Goal: Task Accomplishment & Management: Use online tool/utility

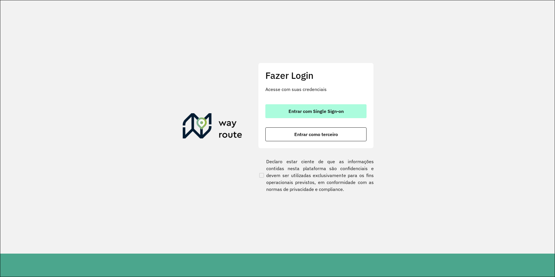
click at [324, 113] on span "Entrar com Single Sign-on" at bounding box center [316, 111] width 55 height 5
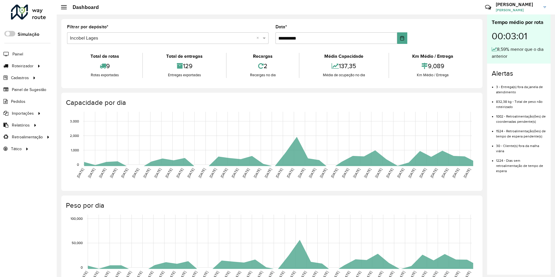
click at [29, 67] on span "Roteirizador" at bounding box center [23, 66] width 22 height 6
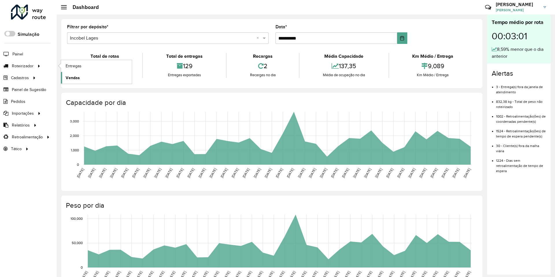
click at [93, 79] on link "Vendas" at bounding box center [96, 78] width 71 height 12
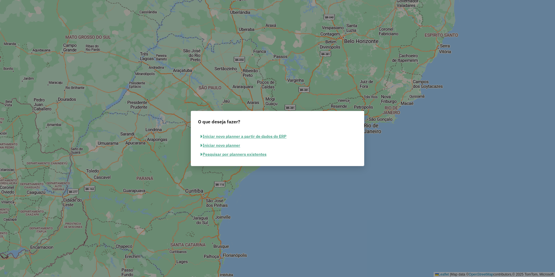
click at [260, 152] on button "Pesquisar por planners existentes" at bounding box center [233, 154] width 71 height 9
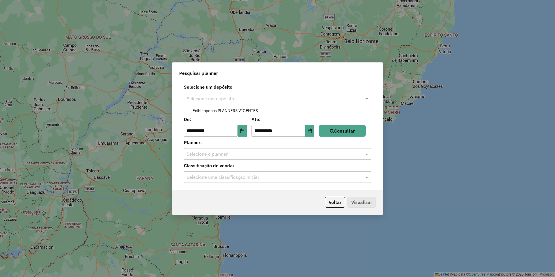
click at [247, 97] on input "text" at bounding box center [272, 98] width 170 height 7
type input "****"
click at [357, 131] on button "Consultar" at bounding box center [342, 131] width 47 height 12
click at [310, 166] on label "Classificação de venda:" at bounding box center [277, 165] width 194 height 7
click at [307, 158] on div "Selecione o planner" at bounding box center [277, 154] width 187 height 12
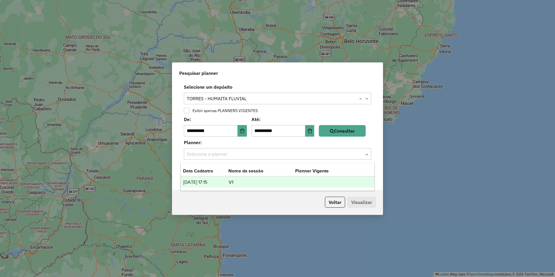
click at [238, 185] on td "V1" at bounding box center [262, 183] width 67 height 8
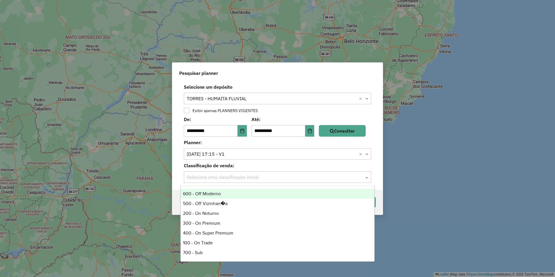
click at [248, 174] on input "text" at bounding box center [272, 177] width 170 height 7
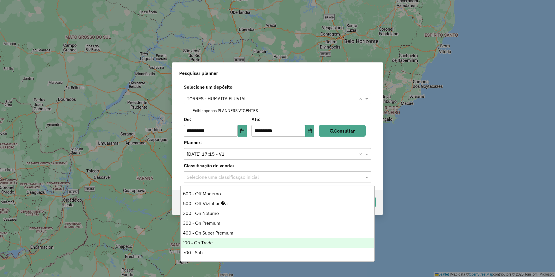
click at [225, 246] on div "100 - On Trade" at bounding box center [278, 243] width 194 height 10
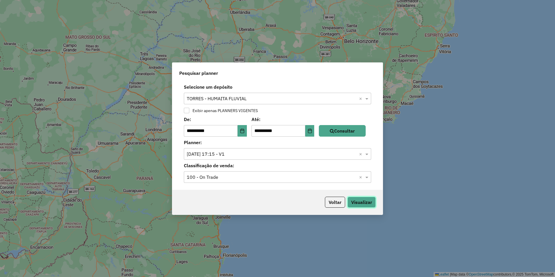
click at [373, 197] on button "Visualizar" at bounding box center [362, 202] width 28 height 11
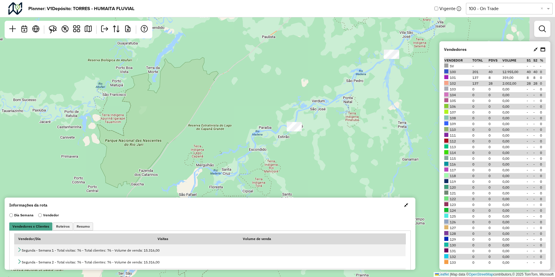
drag, startPoint x: 353, startPoint y: 158, endPoint x: 308, endPoint y: 144, distance: 46.9
click at [308, 144] on div "Leaflet | Map data © OpenStreetMap contributors,© 2025 TomTom, Microsoft" at bounding box center [277, 138] width 555 height 277
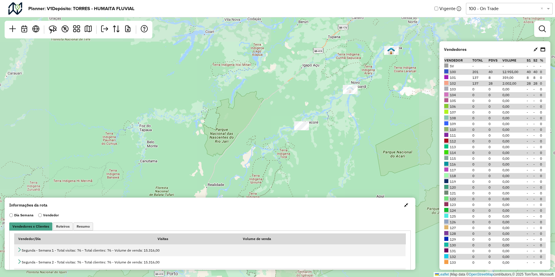
drag, startPoint x: 320, startPoint y: 169, endPoint x: 322, endPoint y: 143, distance: 25.2
click at [322, 143] on div "Leaflet | Map data © OpenStreetMap contributors,© 2025 TomTom, Microsoft" at bounding box center [277, 138] width 555 height 277
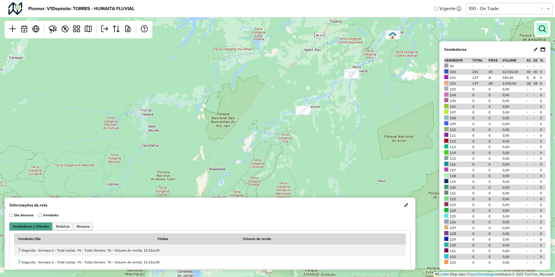
click at [546, 24] on link at bounding box center [543, 29] width 12 height 12
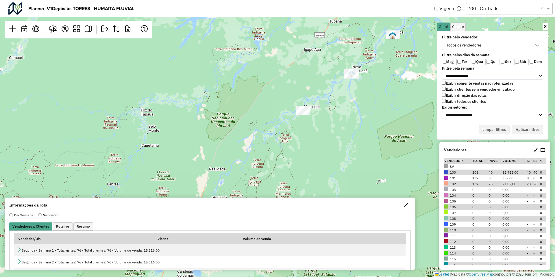
click at [490, 45] on div "Todos os vendedores" at bounding box center [488, 45] width 87 height 9
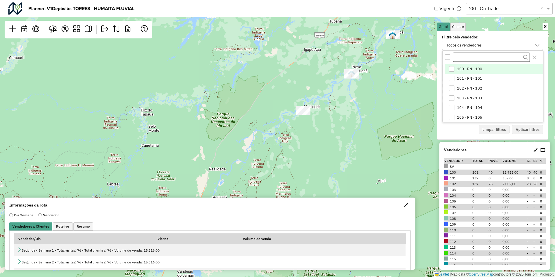
scroll to position [3, 23]
click at [485, 37] on label "Filtre pelo vendedor:" at bounding box center [484, 37] width 90 height 5
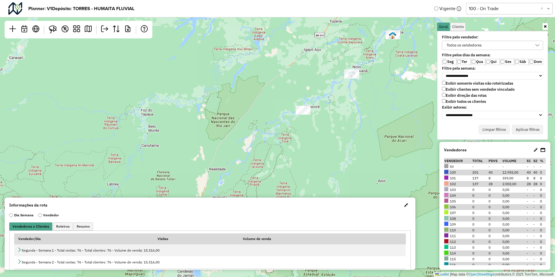
click at [465, 103] on label "Exibir todos os clientes" at bounding box center [464, 101] width 44 height 5
click at [504, 90] on label "Exibir clientes sem vendedor vinculado" at bounding box center [478, 89] width 73 height 5
click at [537, 129] on button "Aplicar filtros" at bounding box center [527, 130] width 31 height 10
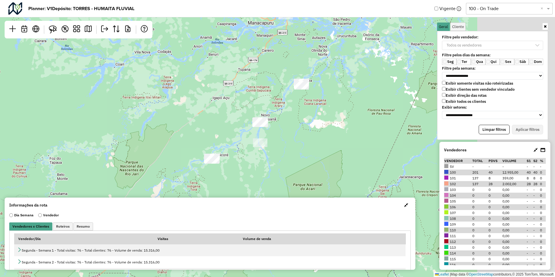
drag, startPoint x: 420, startPoint y: 98, endPoint x: 308, endPoint y: 157, distance: 126.6
click at [311, 156] on div "Leaflet | Map data © OpenStreetMap contributors,© 2025 TomTom, Microsoft" at bounding box center [277, 138] width 555 height 277
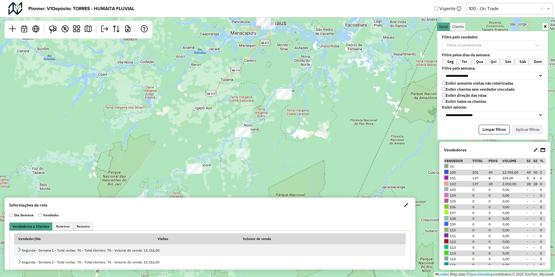
drag, startPoint x: 328, startPoint y: 84, endPoint x: 326, endPoint y: 93, distance: 8.7
click at [326, 93] on div "Leaflet | Map data © OpenStreetMap contributors,© 2025 TomTom, Microsoft" at bounding box center [277, 138] width 555 height 277
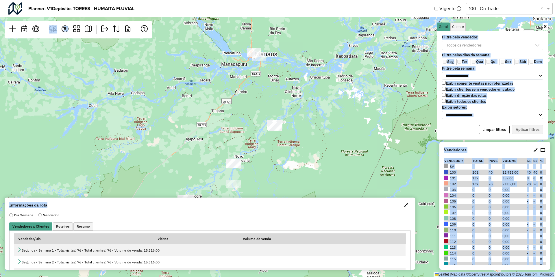
drag, startPoint x: 277, startPoint y: 202, endPoint x: 287, endPoint y: 161, distance: 42.2
click at [287, 161] on hb-planner "**********" at bounding box center [277, 138] width 555 height 277
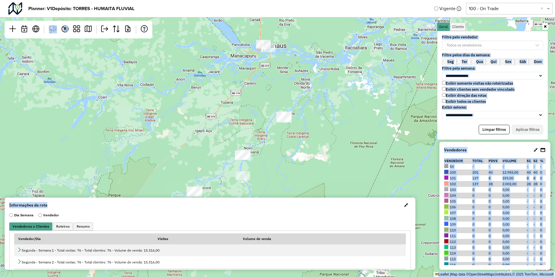
drag, startPoint x: 297, startPoint y: 166, endPoint x: 304, endPoint y: 140, distance: 26.3
click at [304, 141] on div "Leaflet | Map data © OpenStreetMap contributors,© 2025 TomTom, Microsoft" at bounding box center [277, 138] width 555 height 277
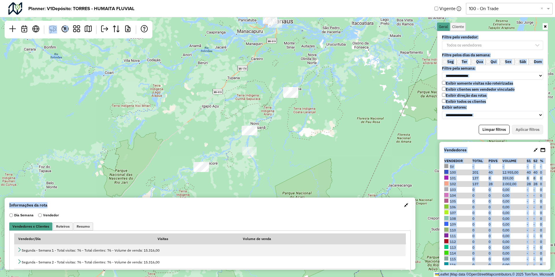
click at [304, 140] on div "Leaflet | Map data © OpenStreetMap contributors,© 2025 TomTom, Microsoft" at bounding box center [277, 138] width 555 height 277
click at [402, 205] on button "button" at bounding box center [406, 205] width 9 height 9
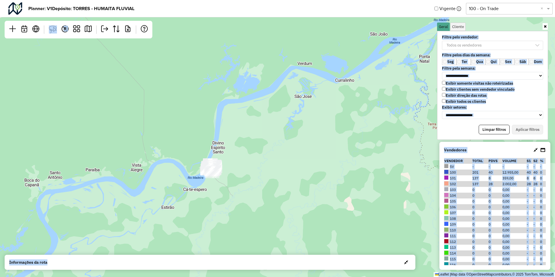
click at [536, 94] on div "Exibir somente visitas não roteirizadas Exibir clientes sem vendedor vinculado …" at bounding box center [492, 93] width 101 height 24
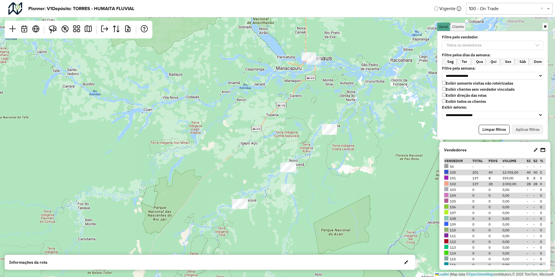
drag, startPoint x: 403, startPoint y: 167, endPoint x: 295, endPoint y: 178, distance: 108.1
click at [295, 178] on div "Leaflet | Map data © OpenStreetMap contributors,© 2025 TomTom, Microsoft" at bounding box center [277, 138] width 555 height 277
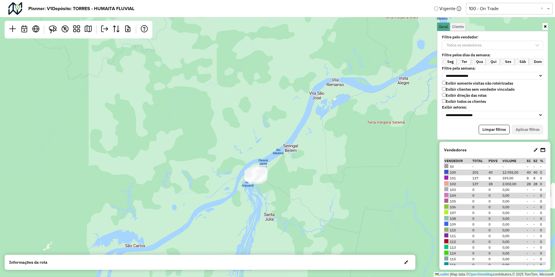
drag, startPoint x: 271, startPoint y: 231, endPoint x: 286, endPoint y: 125, distance: 107.2
click at [286, 125] on div "Leaflet | Map data © OpenStreetMap contributors,© 2025 TomTom, Microsoft" at bounding box center [277, 138] width 555 height 277
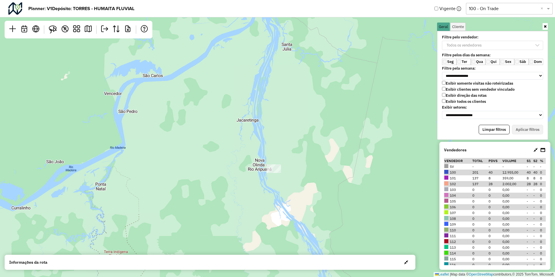
drag, startPoint x: 287, startPoint y: 228, endPoint x: 286, endPoint y: 170, distance: 57.6
click at [286, 170] on div "Leaflet | Map data © OpenStreetMap contributors,© 2025 TomTom, Microsoft" at bounding box center [277, 138] width 555 height 277
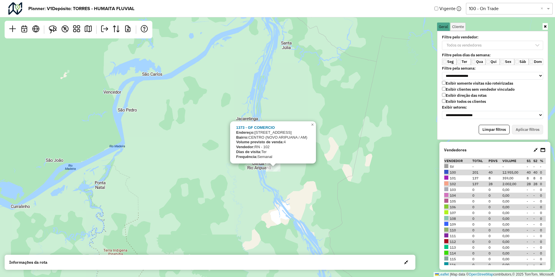
drag, startPoint x: 301, startPoint y: 131, endPoint x: 255, endPoint y: 131, distance: 45.7
click at [255, 131] on div "1373 - GF COMERCIO Endereço: [STREET_ADDRESS] Bairro: CENTRO ([GEOGRAPHIC_DATA]…" at bounding box center [272, 143] width 73 height 34
copy div "[STREET_ADDRESS]"
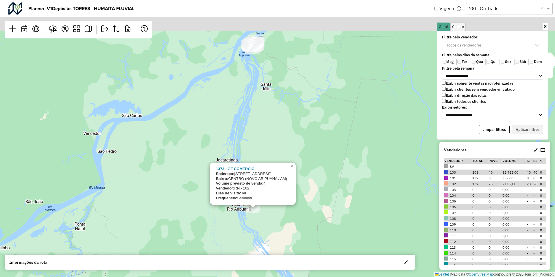
drag, startPoint x: 333, startPoint y: 59, endPoint x: 311, endPoint y: 103, distance: 49.7
click at [311, 103] on div "1373 - GF COMERCIO Endereço: [STREET_ADDRESS] Bairro: CENTRO ([GEOGRAPHIC_DATA]…" at bounding box center [277, 138] width 555 height 277
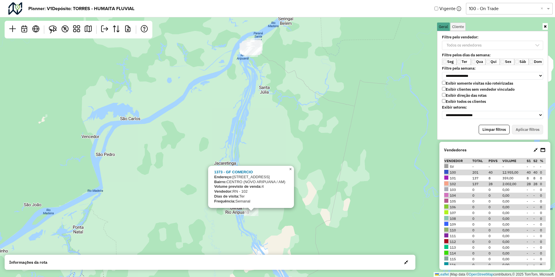
click at [290, 169] on span "×" at bounding box center [290, 169] width 3 height 5
click at [248, 170] on strong "1373 - GF COMERCIO" at bounding box center [233, 172] width 38 height 4
drag, startPoint x: 330, startPoint y: 37, endPoint x: 138, endPoint y: 248, distance: 285.2
click at [138, 248] on div "1373 - GF COMERCIO Endereço: [STREET_ADDRESS] Bairro: CENTRO ([GEOGRAPHIC_DATA]…" at bounding box center [277, 138] width 555 height 277
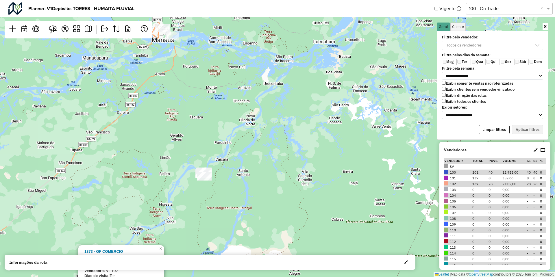
drag, startPoint x: 242, startPoint y: 140, endPoint x: 175, endPoint y: 226, distance: 109.0
click at [175, 226] on div "1373 - GF COMERCIO Endereço: [STREET_ADDRESS] Bairro: CENTRO ([GEOGRAPHIC_DATA]…" at bounding box center [277, 138] width 555 height 277
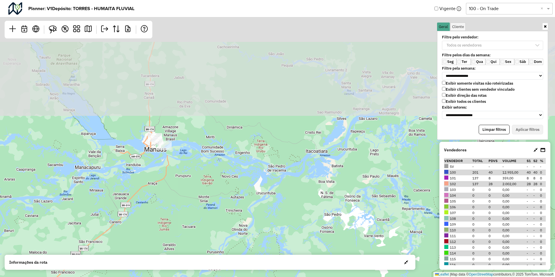
drag, startPoint x: 214, startPoint y: 119, endPoint x: 225, endPoint y: 248, distance: 129.5
click at [225, 248] on div "1373 - GF COMERCIO Endereço: [STREET_ADDRESS] Bairro: CENTRO ([GEOGRAPHIC_DATA]…" at bounding box center [277, 138] width 555 height 277
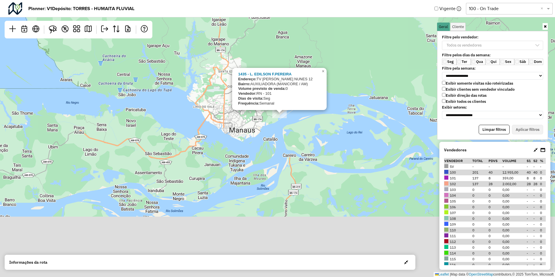
drag, startPoint x: 285, startPoint y: 228, endPoint x: 226, endPoint y: 99, distance: 141.7
click at [226, 99] on div "1435 - L. EDILSON F.[PERSON_NAME]: TV [PERSON_NAME] NUNES 12 Bairro: AUXILIADOR…" at bounding box center [277, 138] width 555 height 277
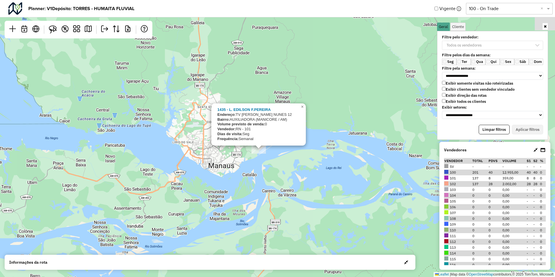
drag, startPoint x: 201, startPoint y: 95, endPoint x: 194, endPoint y: 170, distance: 74.9
click at [194, 168] on div "1435 - L. EDILSON F.[PERSON_NAME]: TV [PERSON_NAME] NUNES 12 Bairro: AUXILIADOR…" at bounding box center [277, 138] width 555 height 277
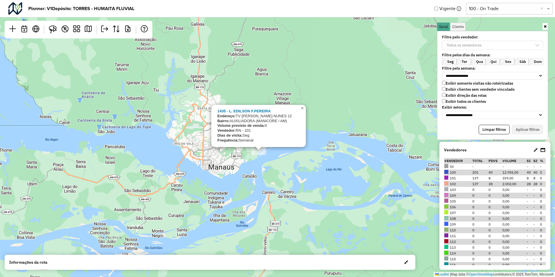
click at [303, 106] on span "×" at bounding box center [302, 108] width 3 height 5
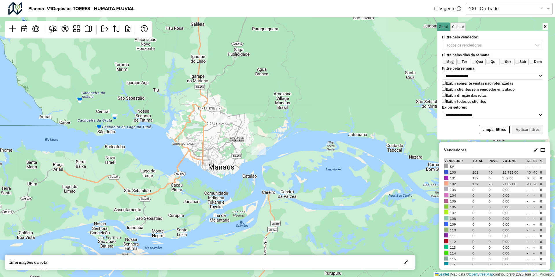
drag, startPoint x: 238, startPoint y: 235, endPoint x: 334, endPoint y: 4, distance: 249.4
click at [334, 4] on hb-planner "**********" at bounding box center [277, 138] width 555 height 277
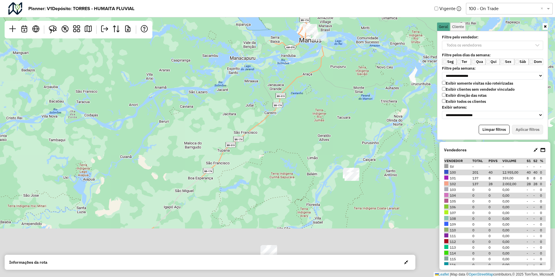
drag, startPoint x: 287, startPoint y: 173, endPoint x: 296, endPoint y: 76, distance: 97.4
click at [296, 76] on div "Leaflet | Map data © OpenStreetMap contributors,© 2025 TomTom, Microsoft" at bounding box center [277, 138] width 555 height 277
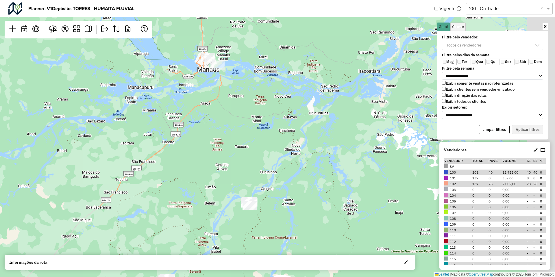
drag, startPoint x: 296, startPoint y: 110, endPoint x: 187, endPoint y: 183, distance: 131.5
click at [187, 183] on div "Leaflet | Map data © OpenStreetMap contributors,© 2025 TomTom, Microsoft" at bounding box center [277, 138] width 555 height 277
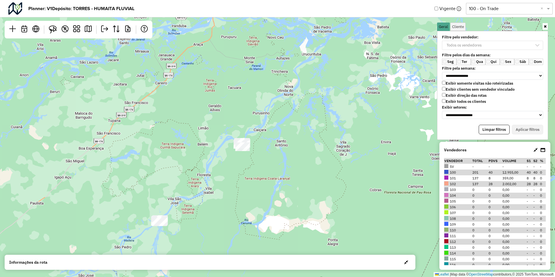
drag, startPoint x: 267, startPoint y: 180, endPoint x: 261, endPoint y: 81, distance: 99.1
click at [261, 81] on div "Leaflet | Map data © OpenStreetMap contributors,© 2025 TomTom, Microsoft" at bounding box center [277, 138] width 555 height 277
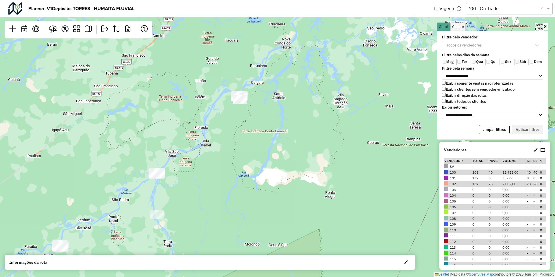
drag, startPoint x: 254, startPoint y: 237, endPoint x: 255, endPoint y: 175, distance: 61.6
click at [255, 176] on div "Leaflet | Map data © OpenStreetMap contributors,© 2025 TomTom, Microsoft" at bounding box center [277, 138] width 555 height 277
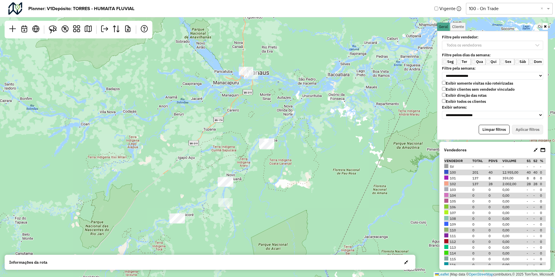
drag, startPoint x: 273, startPoint y: 135, endPoint x: 248, endPoint y: 189, distance: 60.2
click at [248, 189] on div "Leaflet | Map data © OpenStreetMap contributors,© 2025 TomTom, Microsoft" at bounding box center [277, 138] width 555 height 277
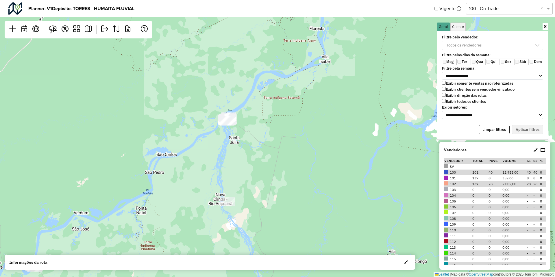
click at [472, 104] on div "Exibir somente visitas não roteirizadas Exibir clientes sem vendedor vinculado …" at bounding box center [492, 93] width 101 height 24
click at [468, 101] on label "Exibir todos os clientes" at bounding box center [464, 101] width 44 height 5
click at [490, 45] on div "Todos os vendedores" at bounding box center [488, 45] width 87 height 9
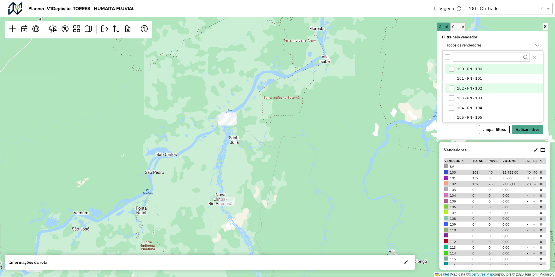
click at [474, 84] on li "102 - RN - 102" at bounding box center [494, 89] width 98 height 10
click at [526, 127] on button "Aplicar filtros" at bounding box center [527, 130] width 31 height 10
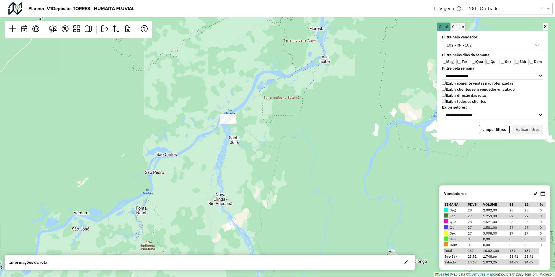
click at [461, 63] on label "Ter" at bounding box center [464, 62] width 14 height 6
click at [480, 60] on label "Qua" at bounding box center [478, 62] width 14 height 6
click at [509, 61] on label "Sex" at bounding box center [507, 62] width 14 height 6
click at [520, 61] on label "Sáb" at bounding box center [522, 62] width 14 height 6
click at [534, 61] on label "Dom" at bounding box center [536, 62] width 14 height 6
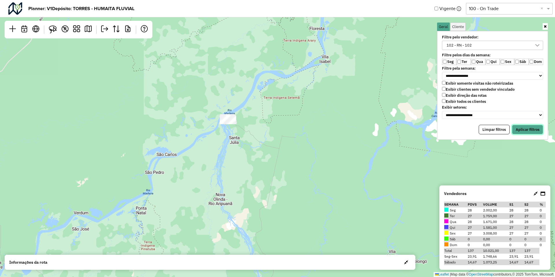
click at [527, 129] on button "Aplicar filtros" at bounding box center [527, 130] width 31 height 10
click at [86, 33] on link at bounding box center [88, 29] width 12 height 13
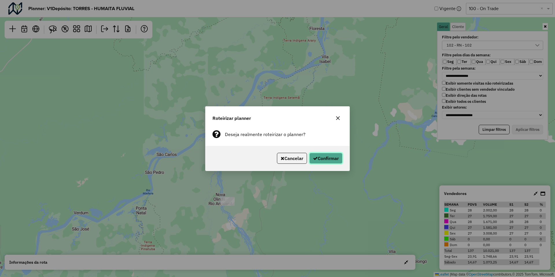
click at [333, 154] on button "Confirmar" at bounding box center [326, 158] width 33 height 11
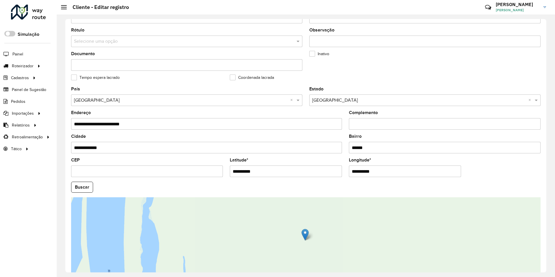
scroll to position [116, 0]
click at [311, 173] on input "**********" at bounding box center [286, 171] width 112 height 12
